Goal: Find contact information: Find contact information

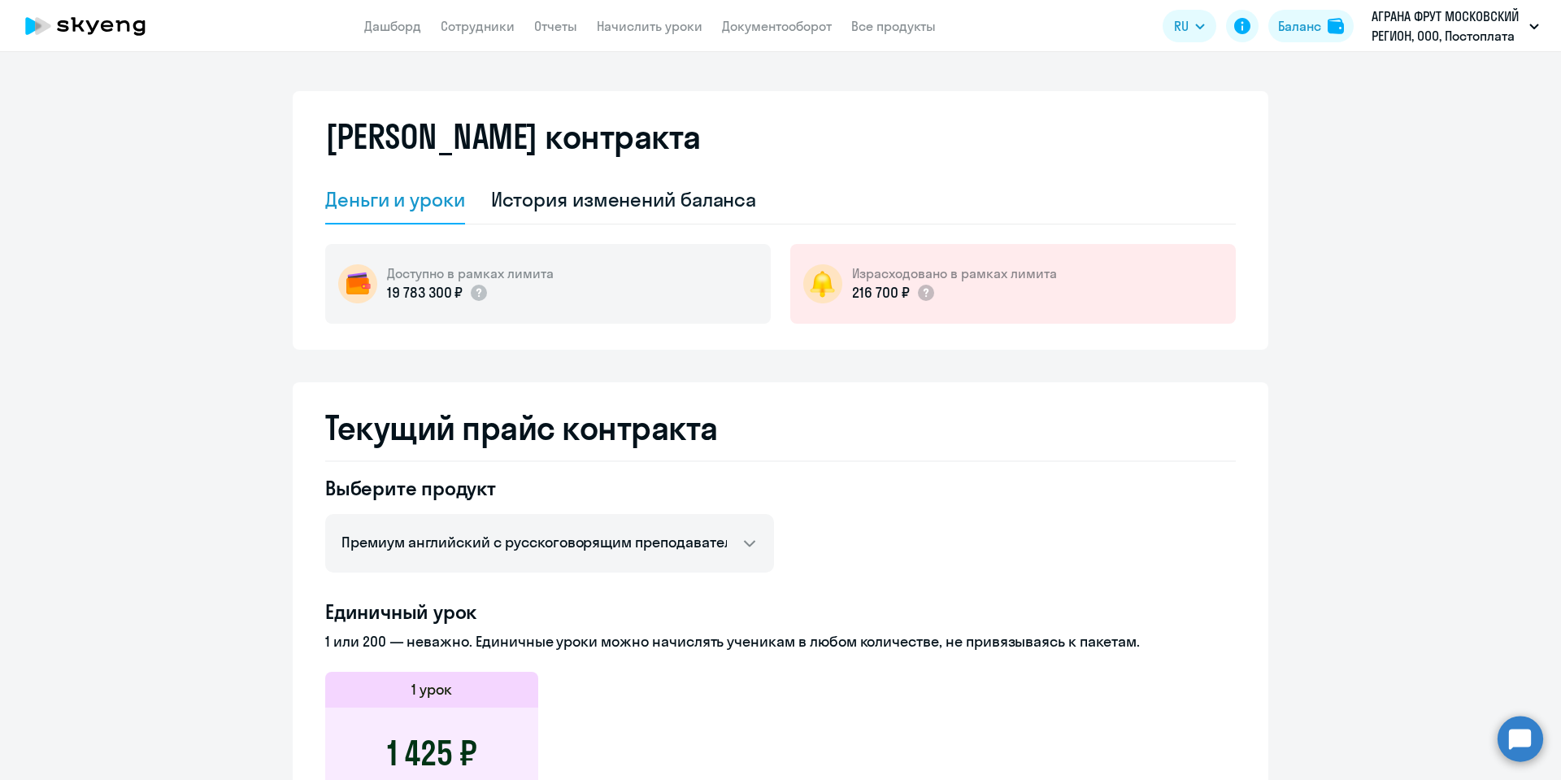
select select "english_adult_not_native_speaker_premium"
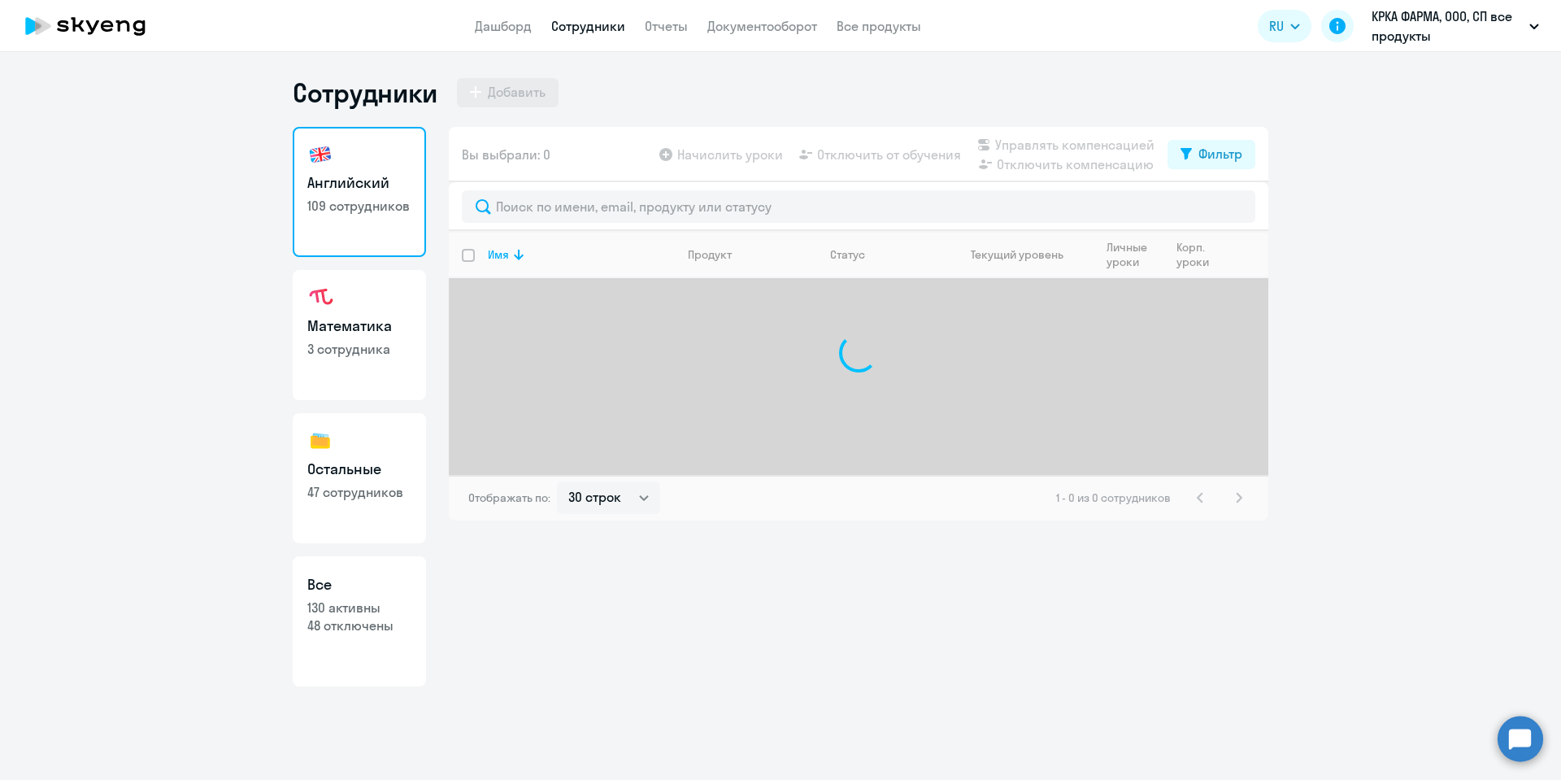
select select "30"
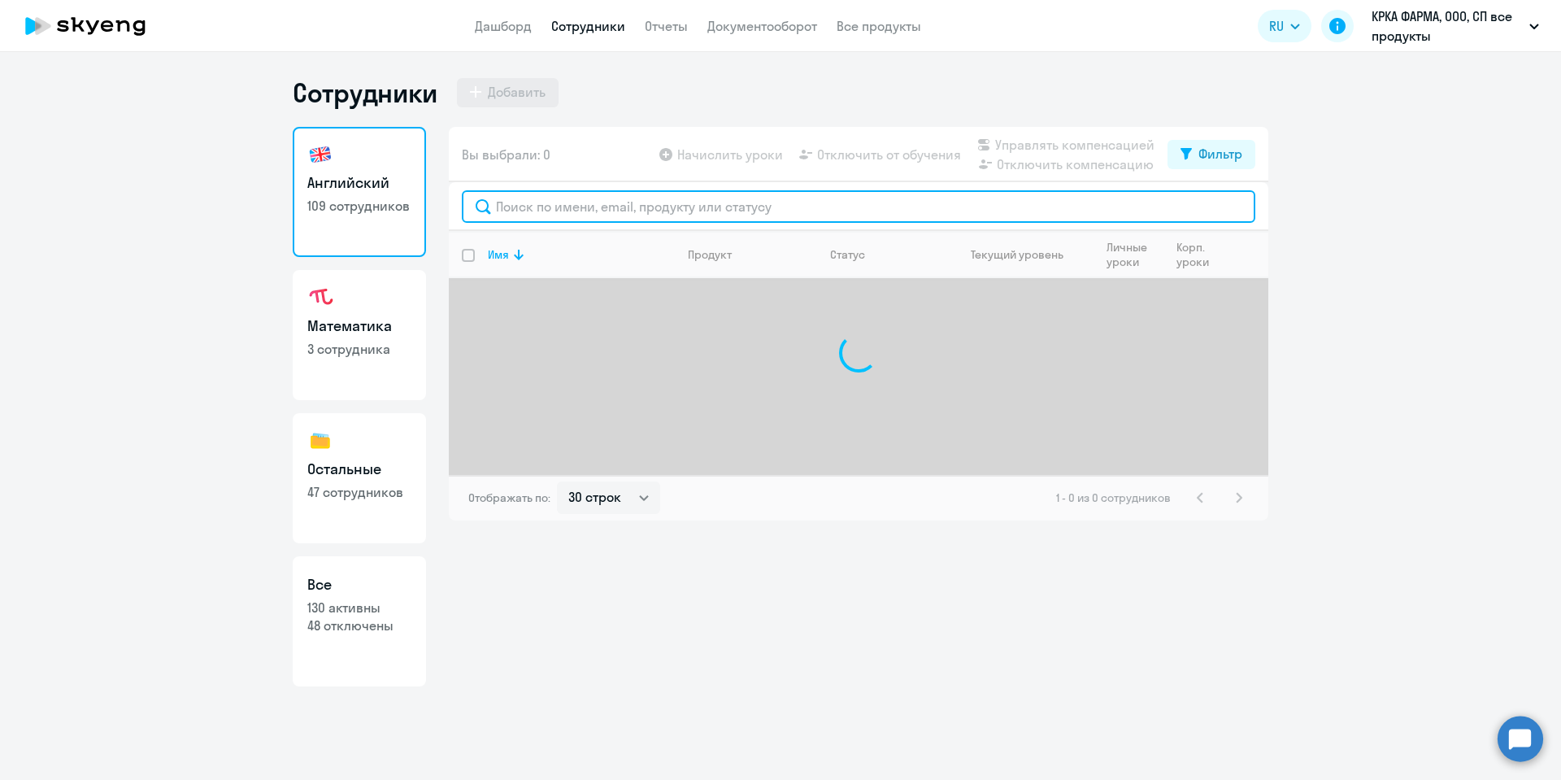
click at [679, 212] on input "text" at bounding box center [859, 206] width 794 height 33
type input "лактюшина"
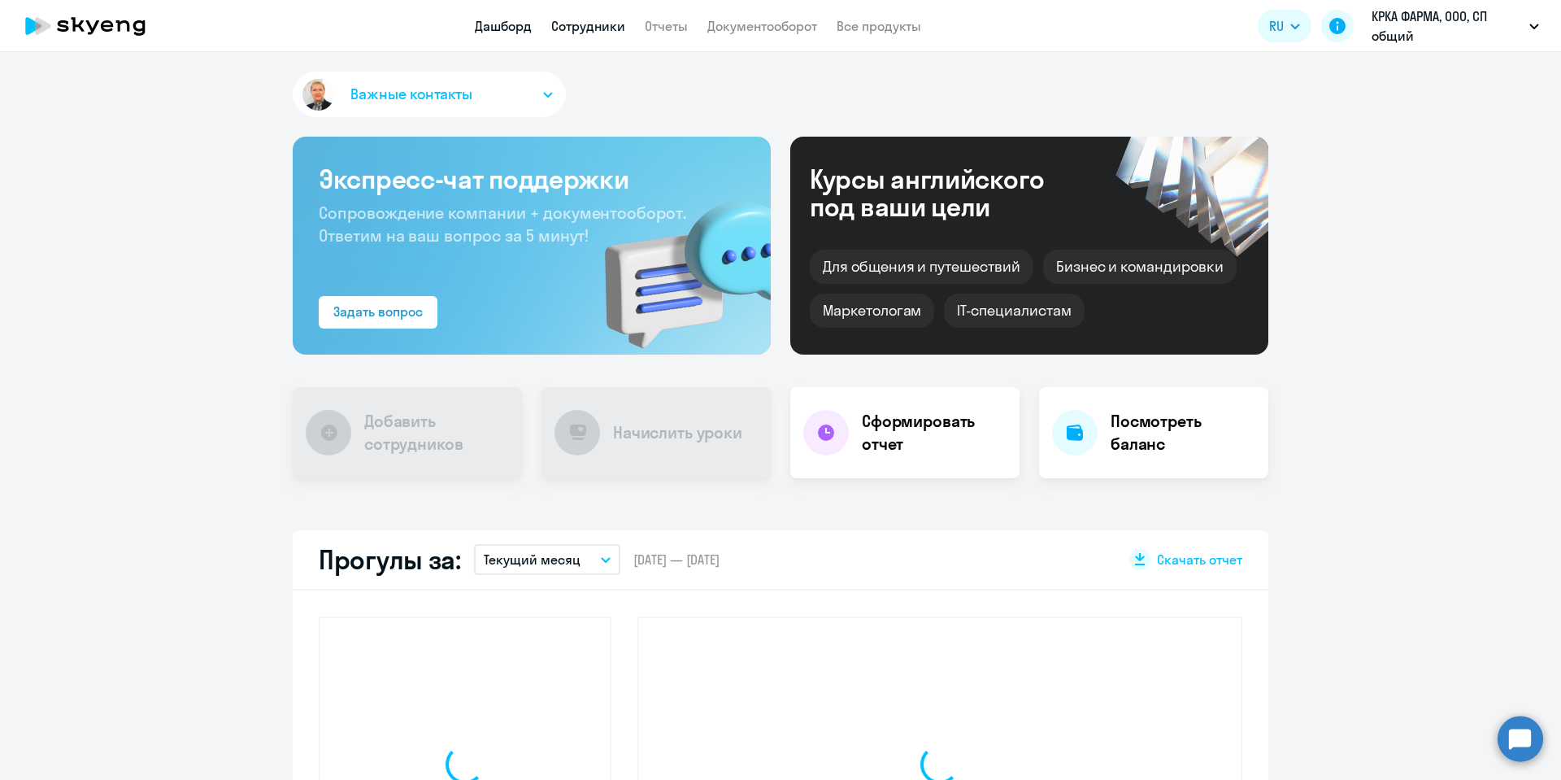
click at [600, 20] on link "Сотрудники" at bounding box center [588, 26] width 74 height 16
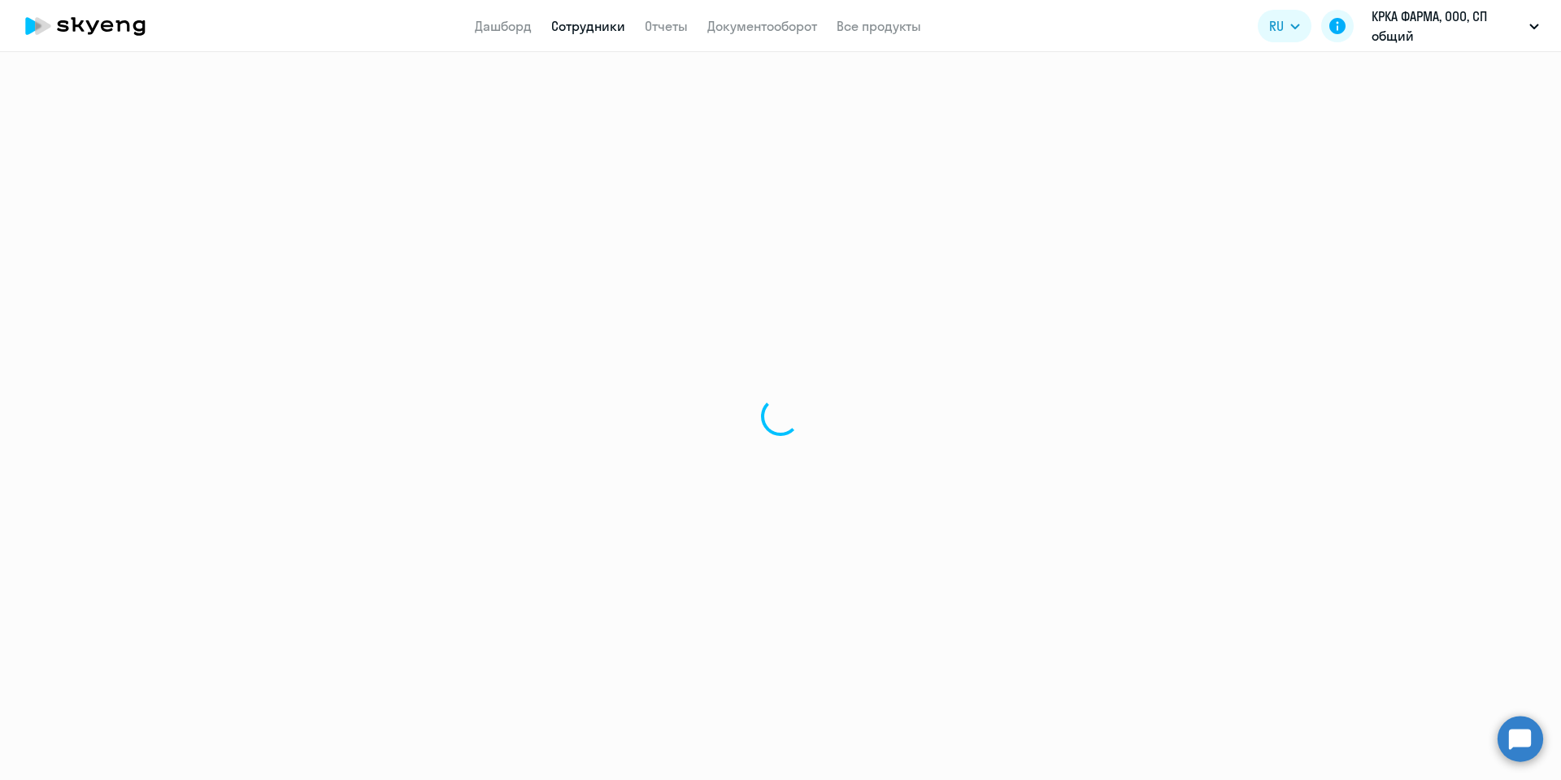
select select "30"
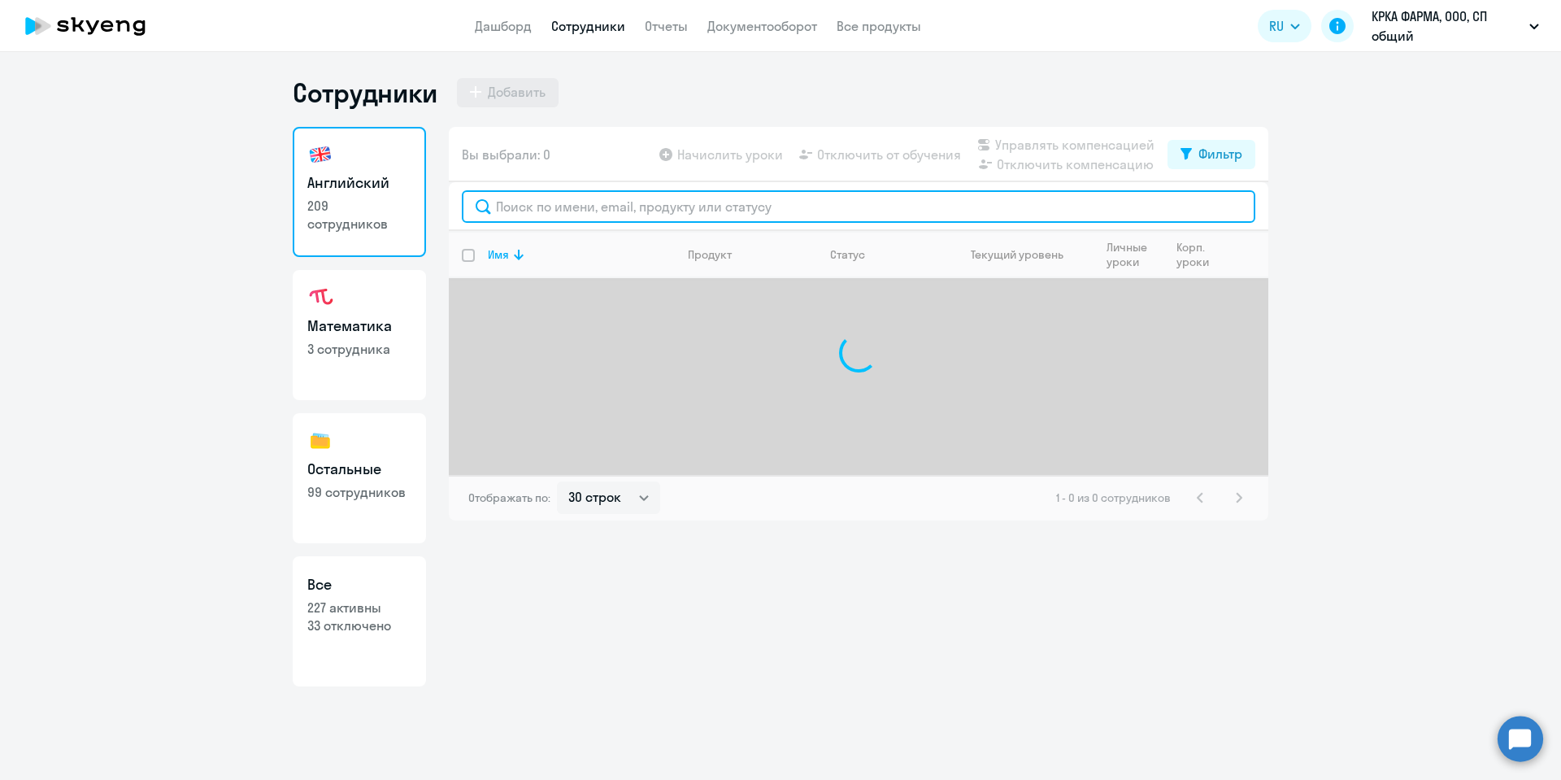
click at [586, 207] on input "text" at bounding box center [859, 206] width 794 height 33
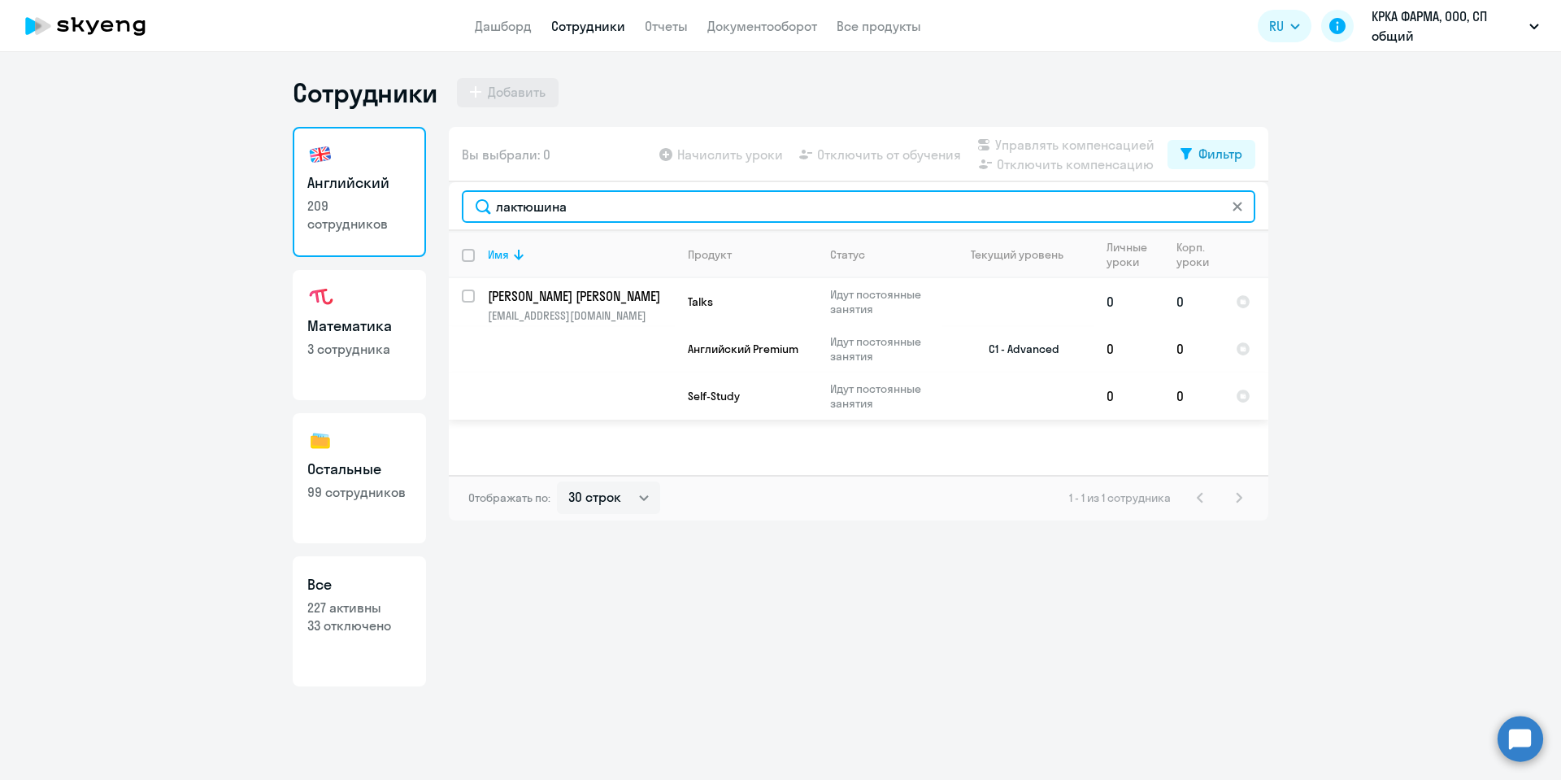
type input "лактюшина"
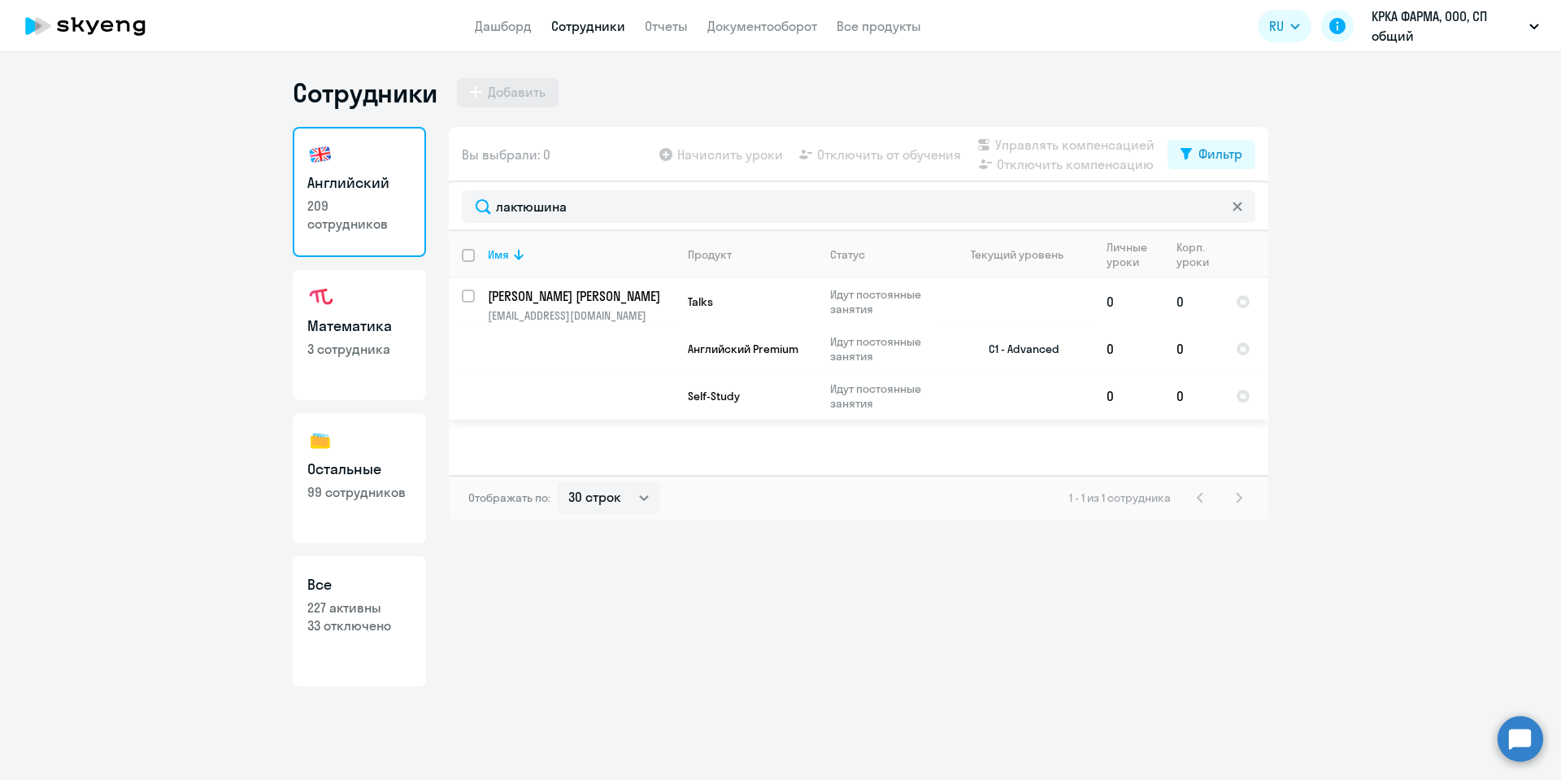
click at [567, 296] on p "[PERSON_NAME] [PERSON_NAME]" at bounding box center [580, 296] width 184 height 18
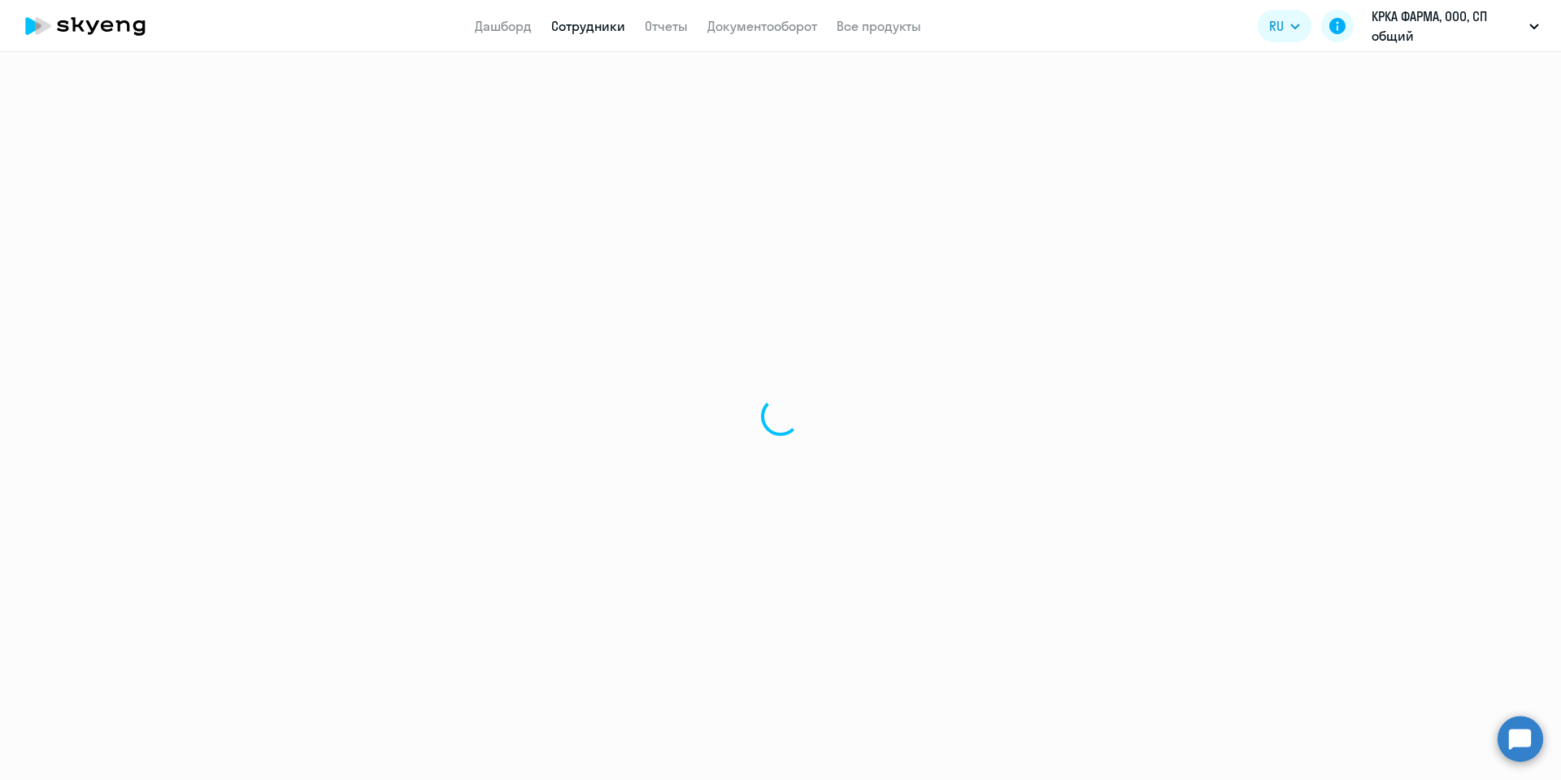
select select "english"
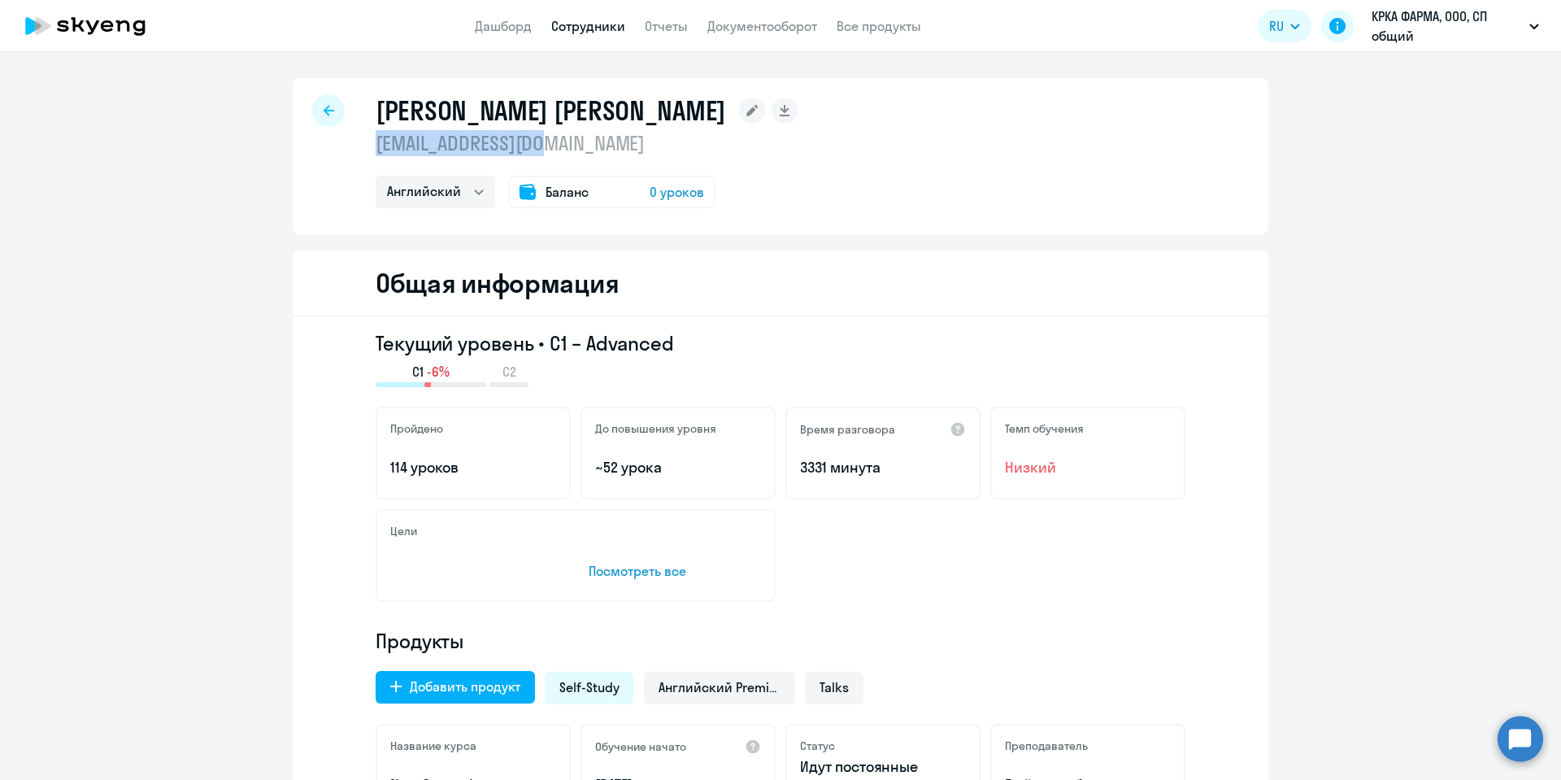
drag, startPoint x: 555, startPoint y: 150, endPoint x: 353, endPoint y: 146, distance: 201.7
click at [353, 146] on div "[PERSON_NAME] [PERSON_NAME] [EMAIL_ADDRESS][DOMAIN_NAME] Английский Баланс 0 ур…" at bounding box center [781, 156] width 976 height 156
copy p "[EMAIL_ADDRESS][DOMAIN_NAME]"
